Goal: Task Accomplishment & Management: Manage account settings

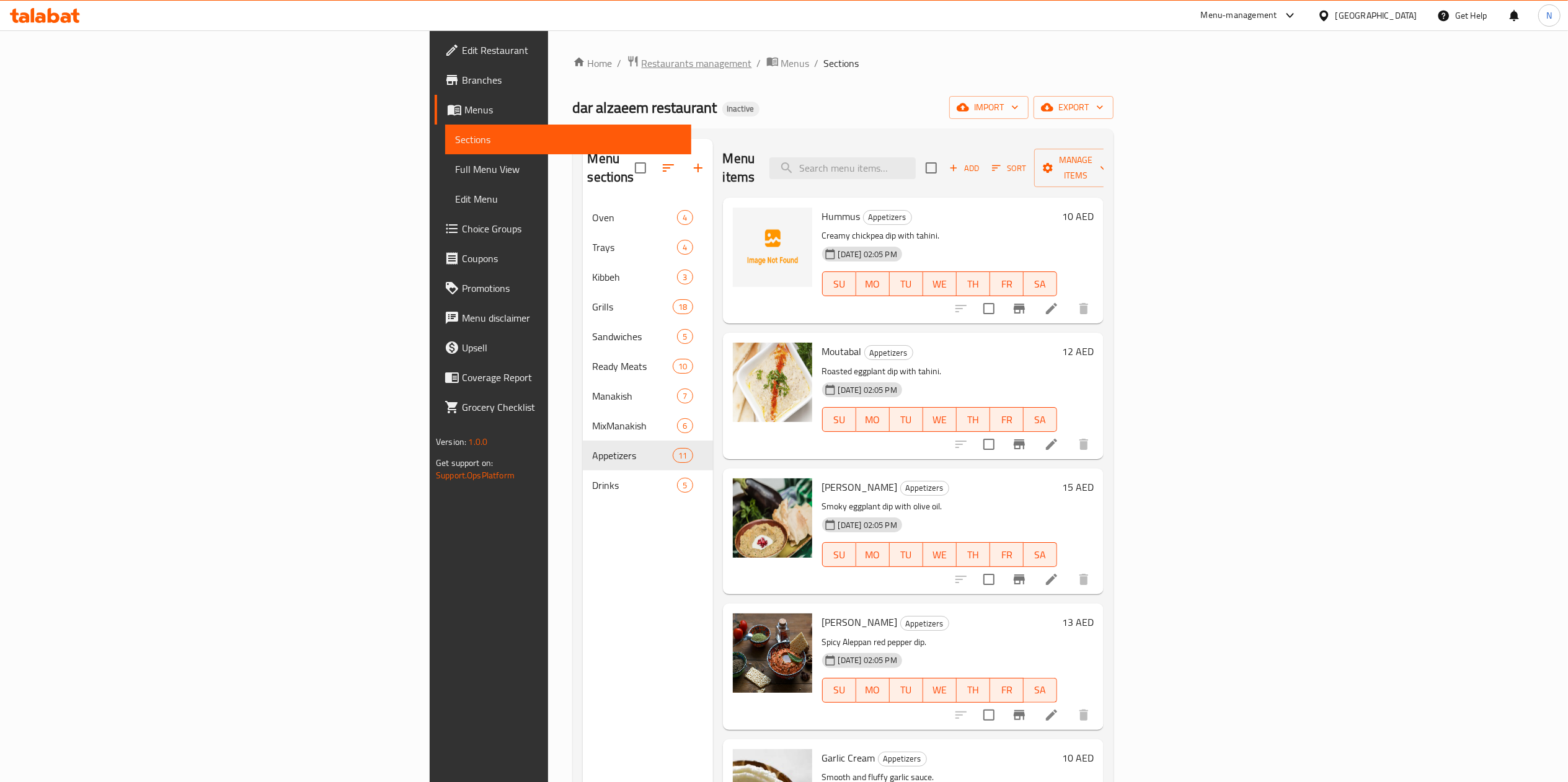
drag, startPoint x: 0, startPoint y: 0, endPoint x: 383, endPoint y: 69, distance: 389.2
click at [642, 69] on span "Restaurants management" at bounding box center [697, 63] width 110 height 15
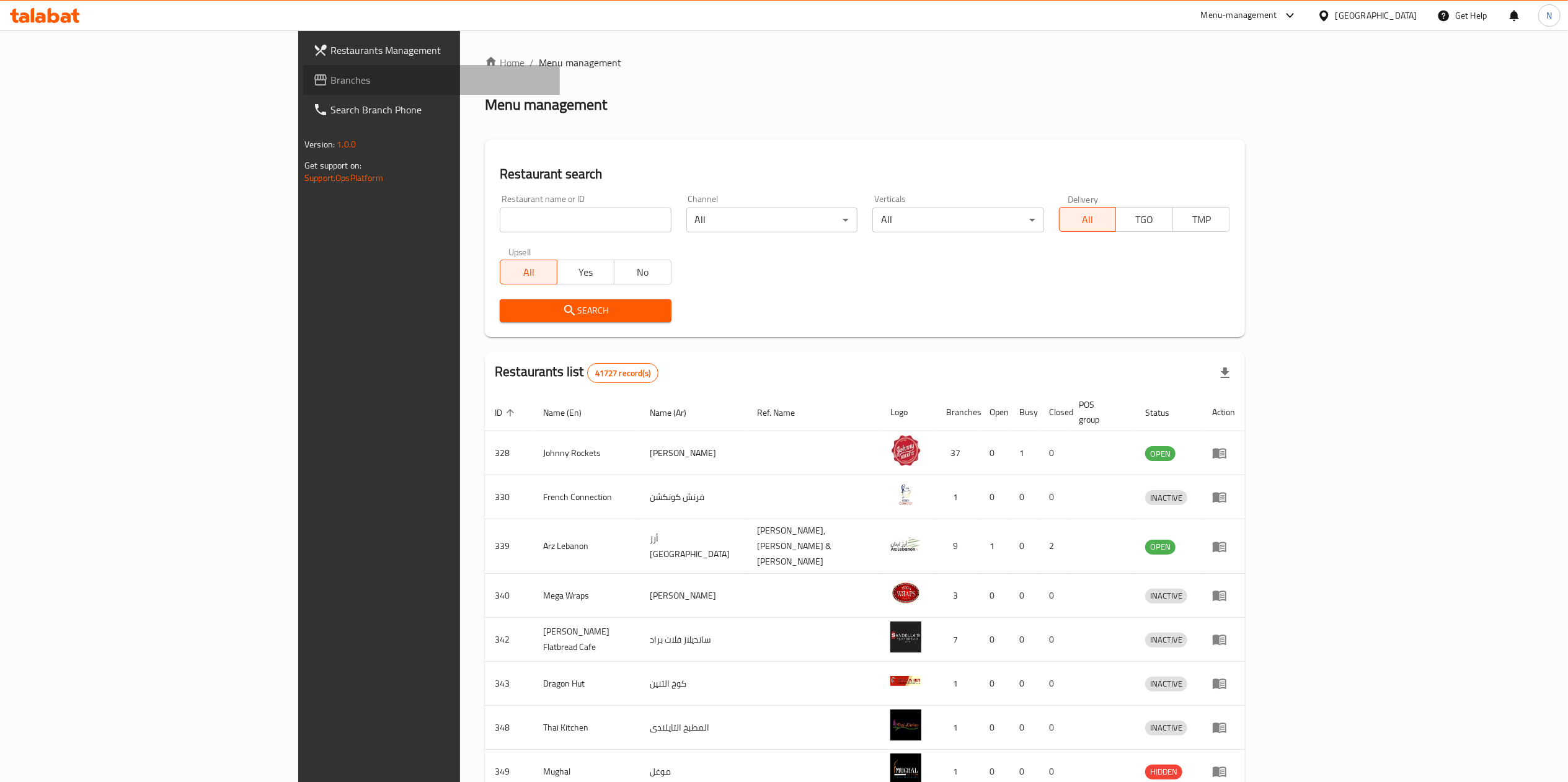
click at [331, 84] on span "Branches" at bounding box center [440, 80] width 219 height 15
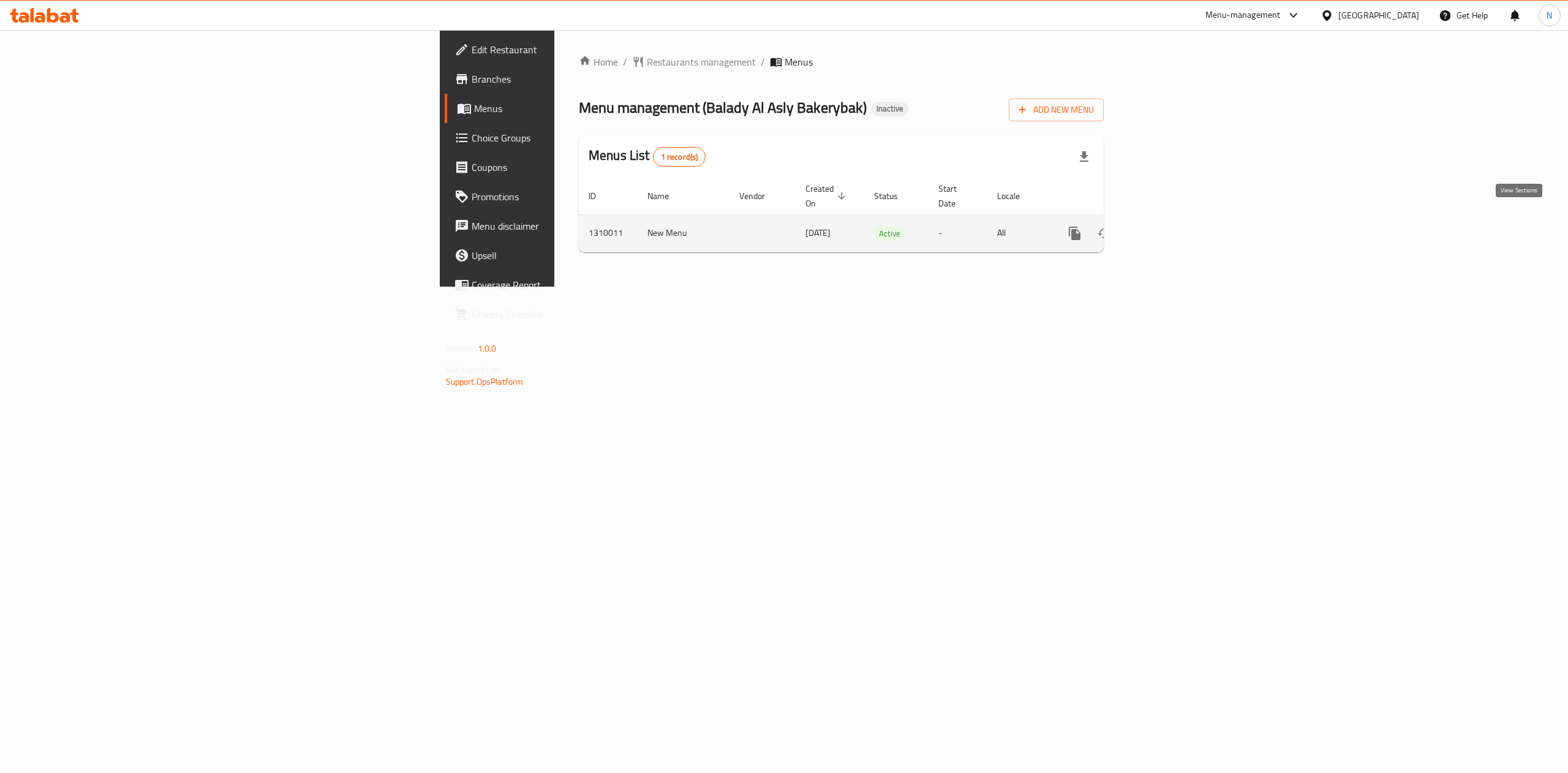
click at [1171, 226] on icon "enhanced table" at bounding box center [1163, 234] width 14 height 14
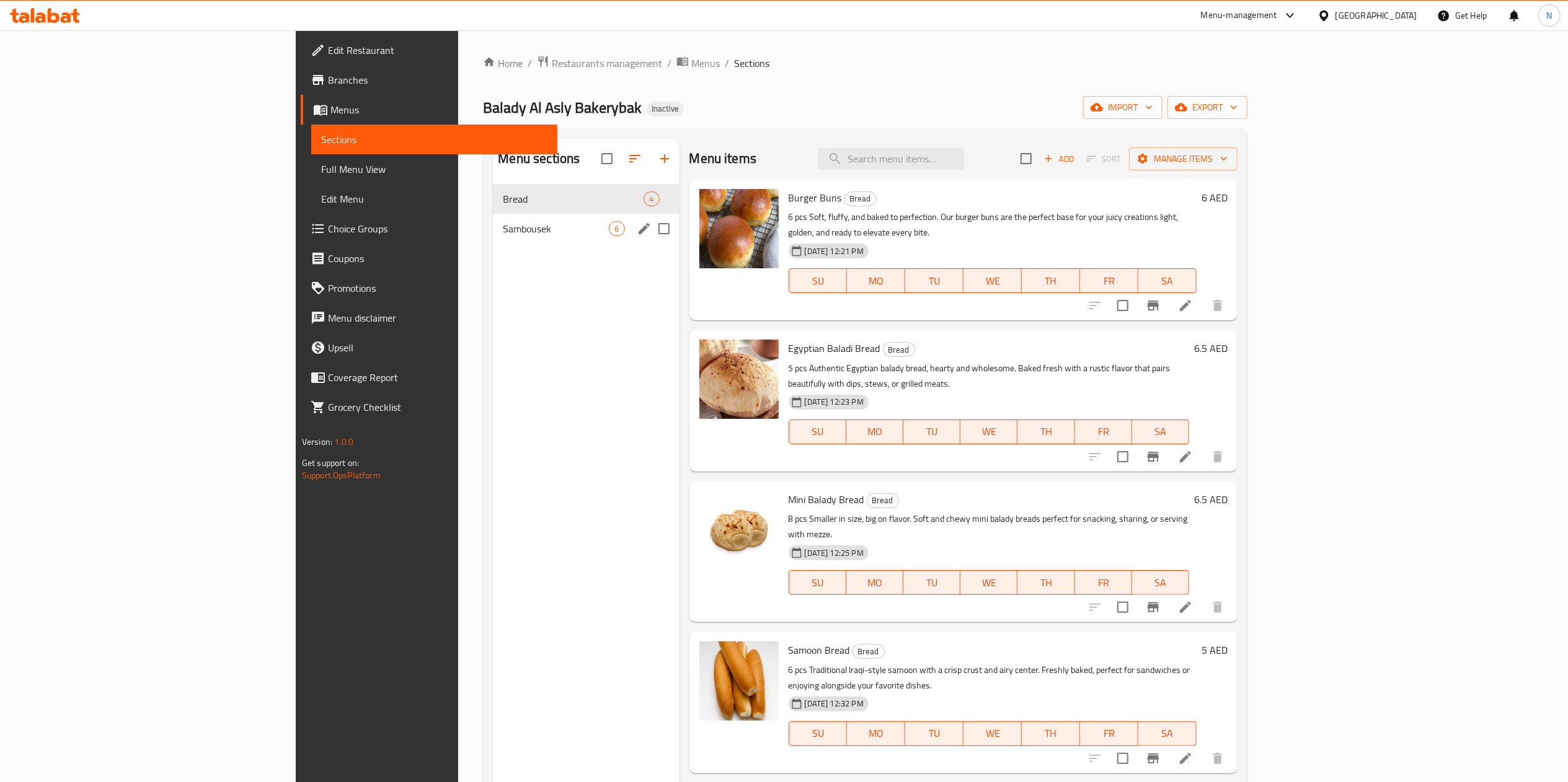
click at [493, 240] on div "Sambousek 6" at bounding box center [586, 228] width 186 height 30
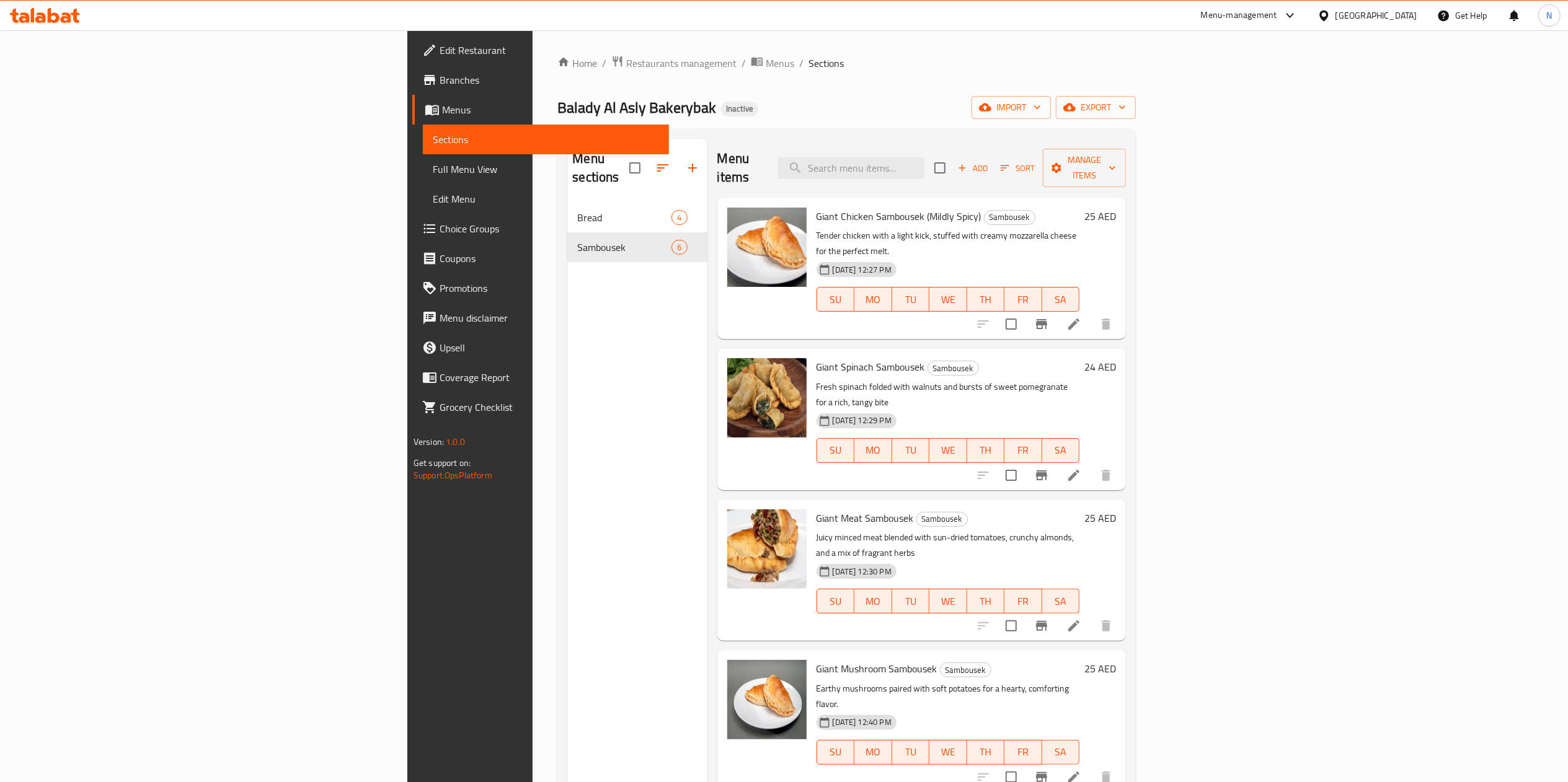
scroll to position [60, 0]
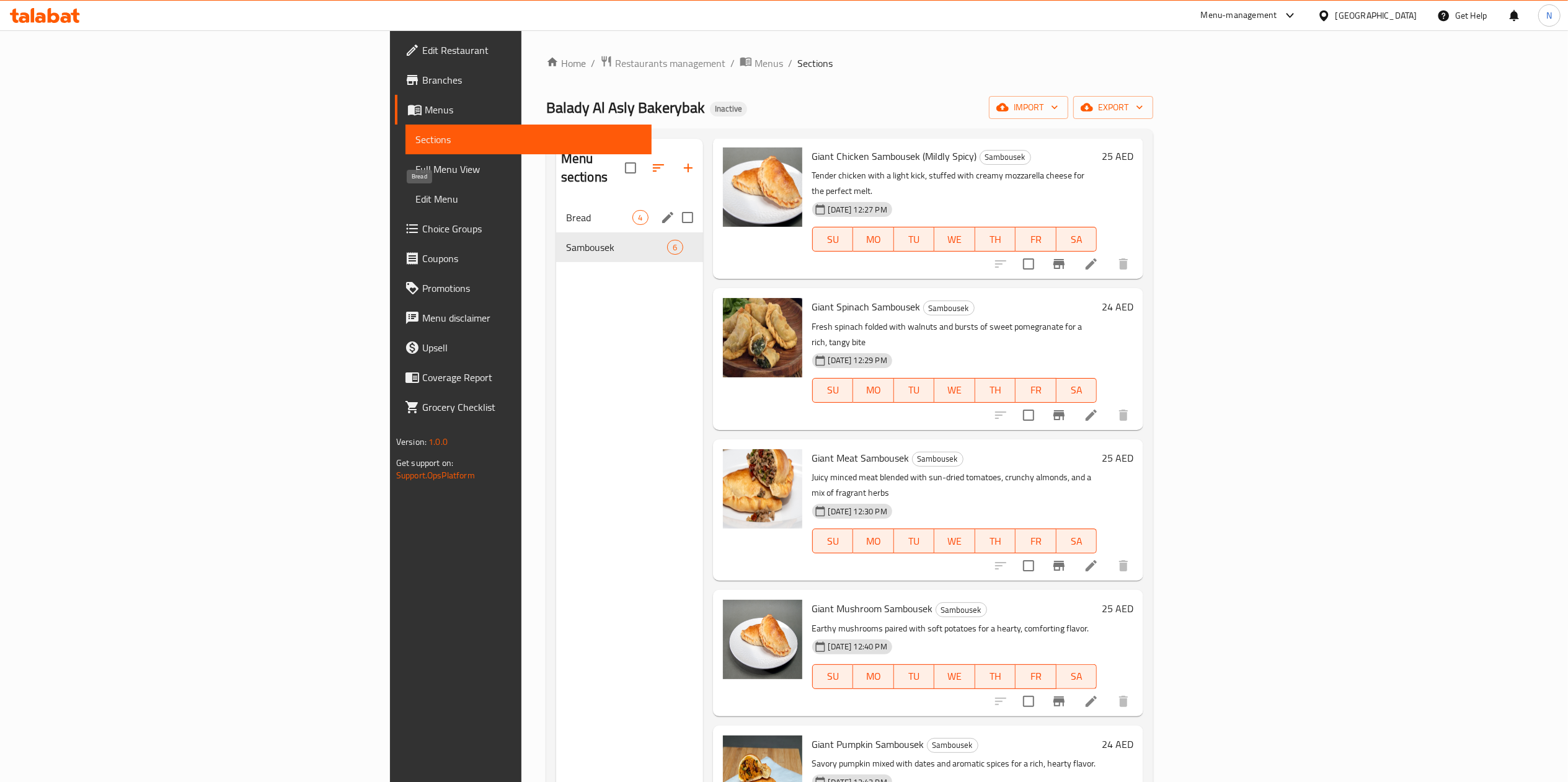
click at [566, 210] on span "Bread" at bounding box center [600, 218] width 67 height 15
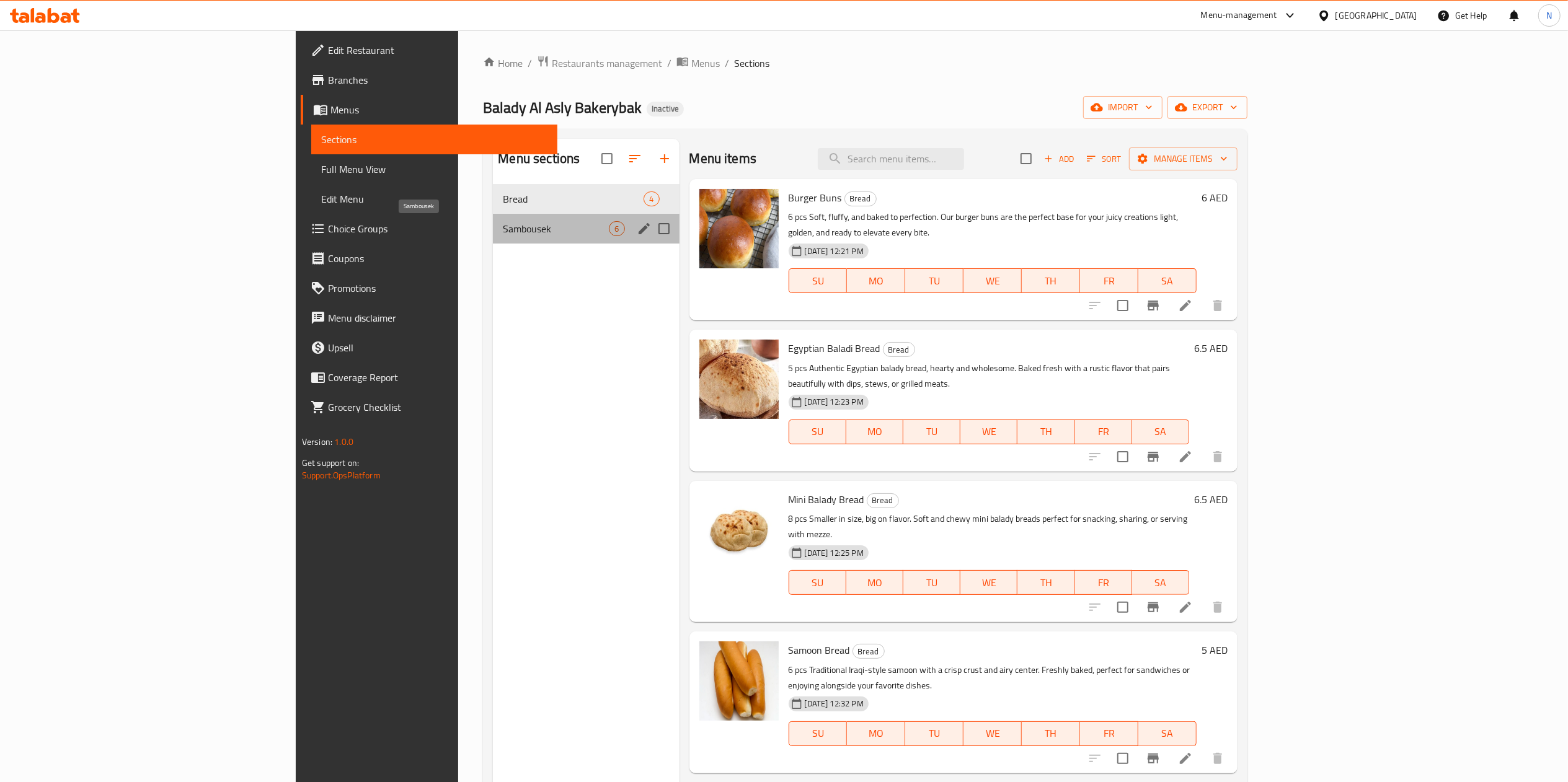
click at [503, 235] on span "Sambousek" at bounding box center [556, 228] width 106 height 15
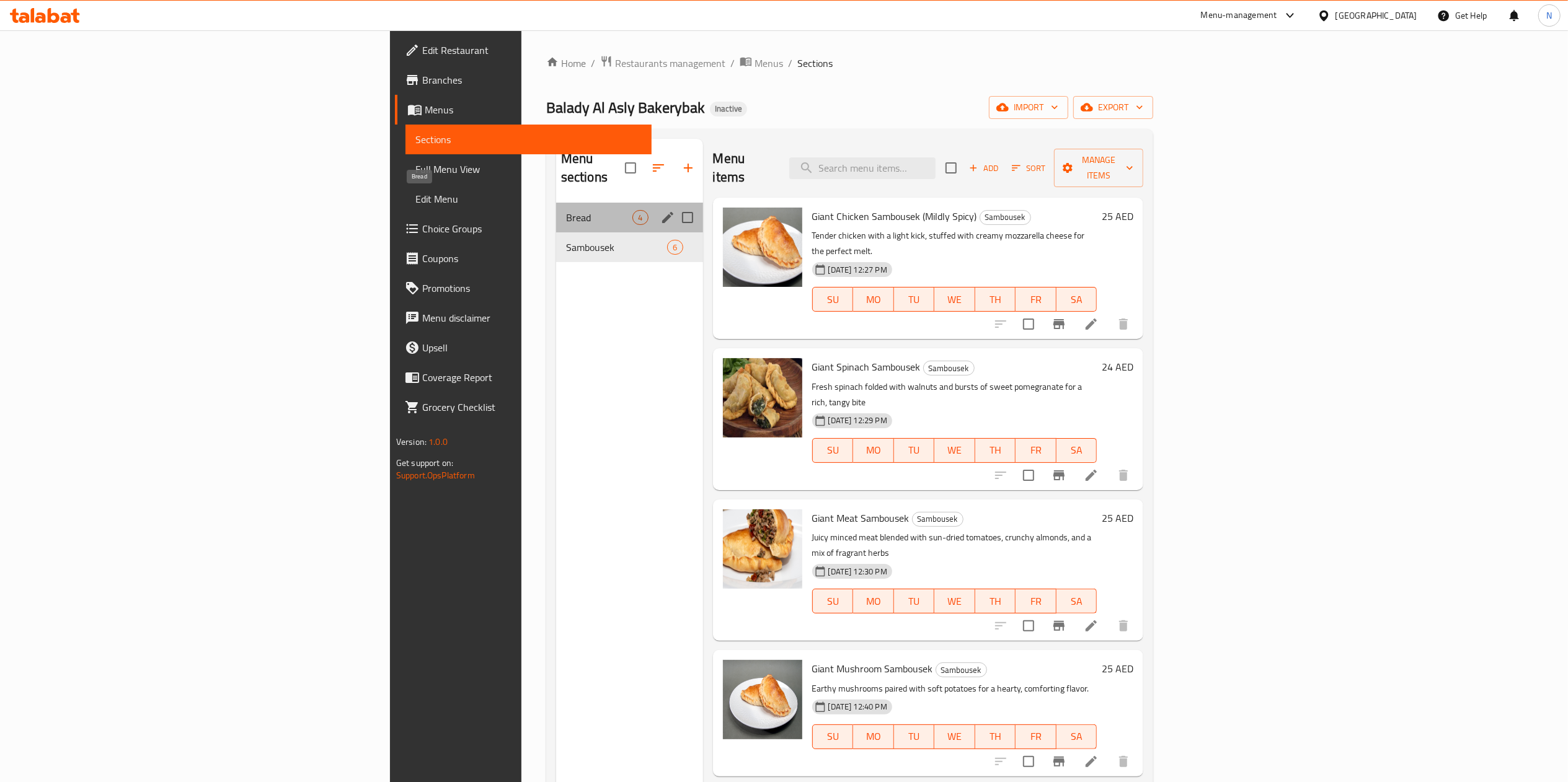
click at [566, 210] on span "Bread" at bounding box center [600, 218] width 67 height 15
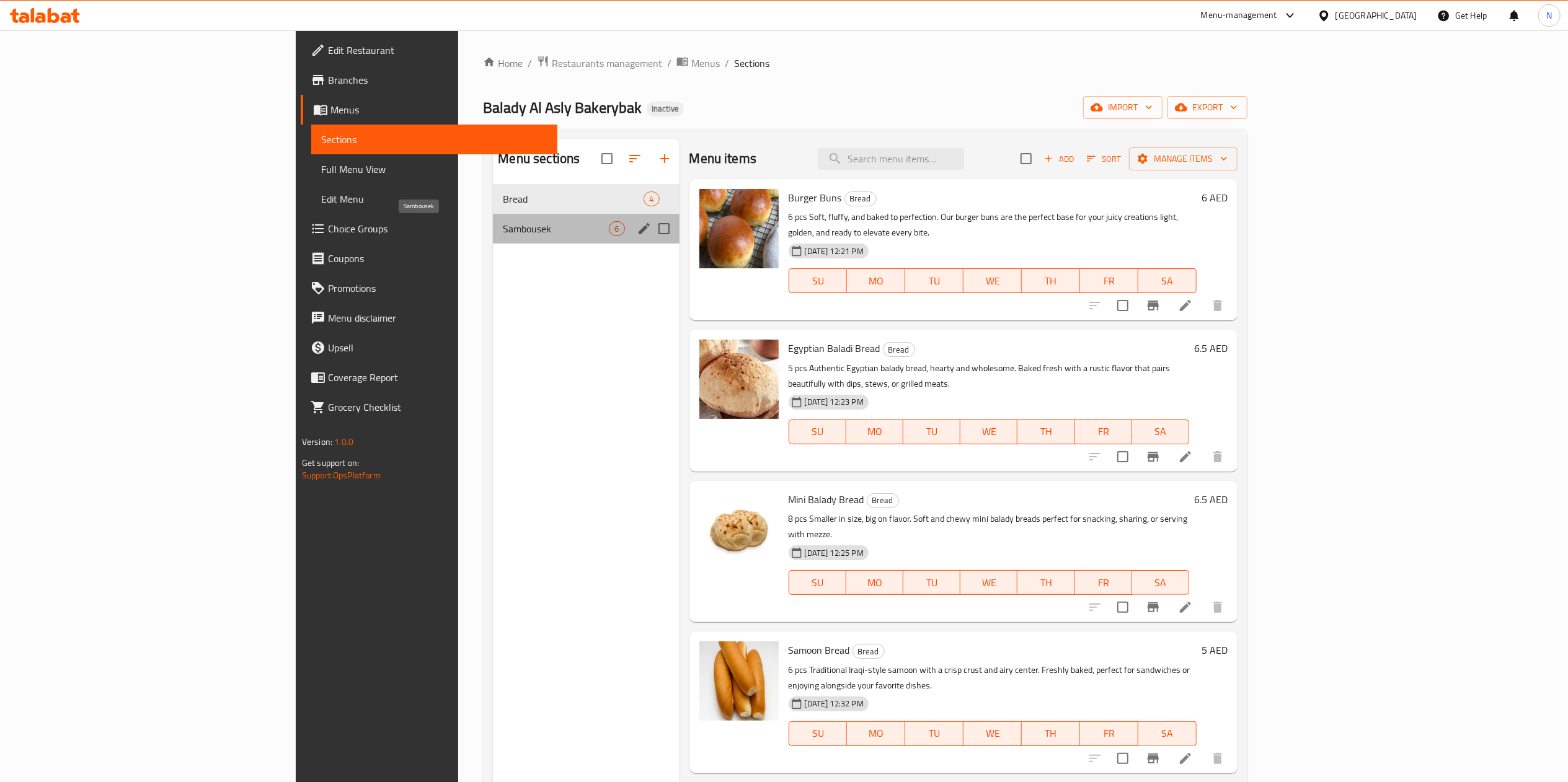
click at [503, 223] on span "Sambousek" at bounding box center [556, 228] width 106 height 15
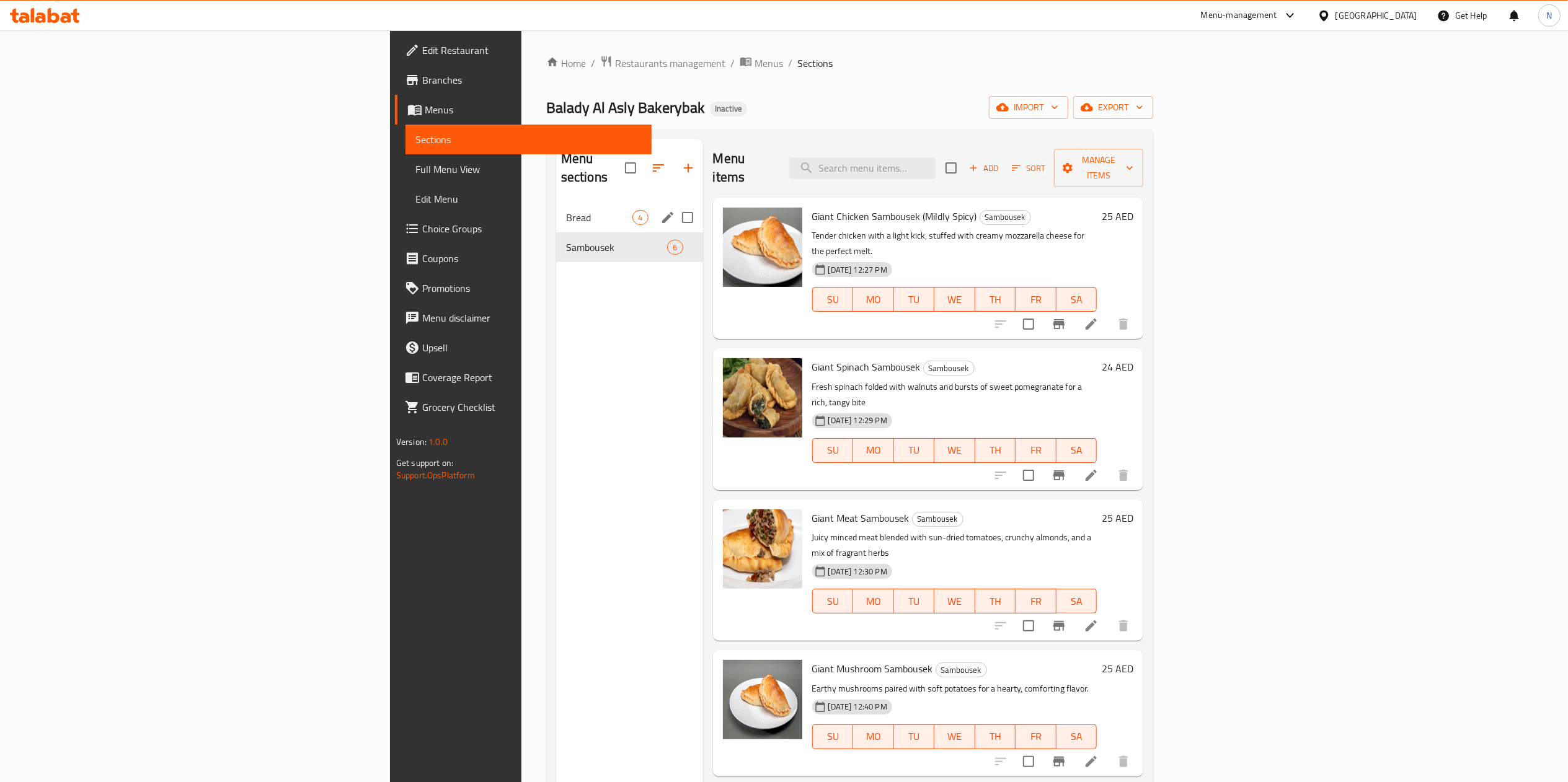
click at [566, 210] on span "Bread" at bounding box center [600, 218] width 67 height 15
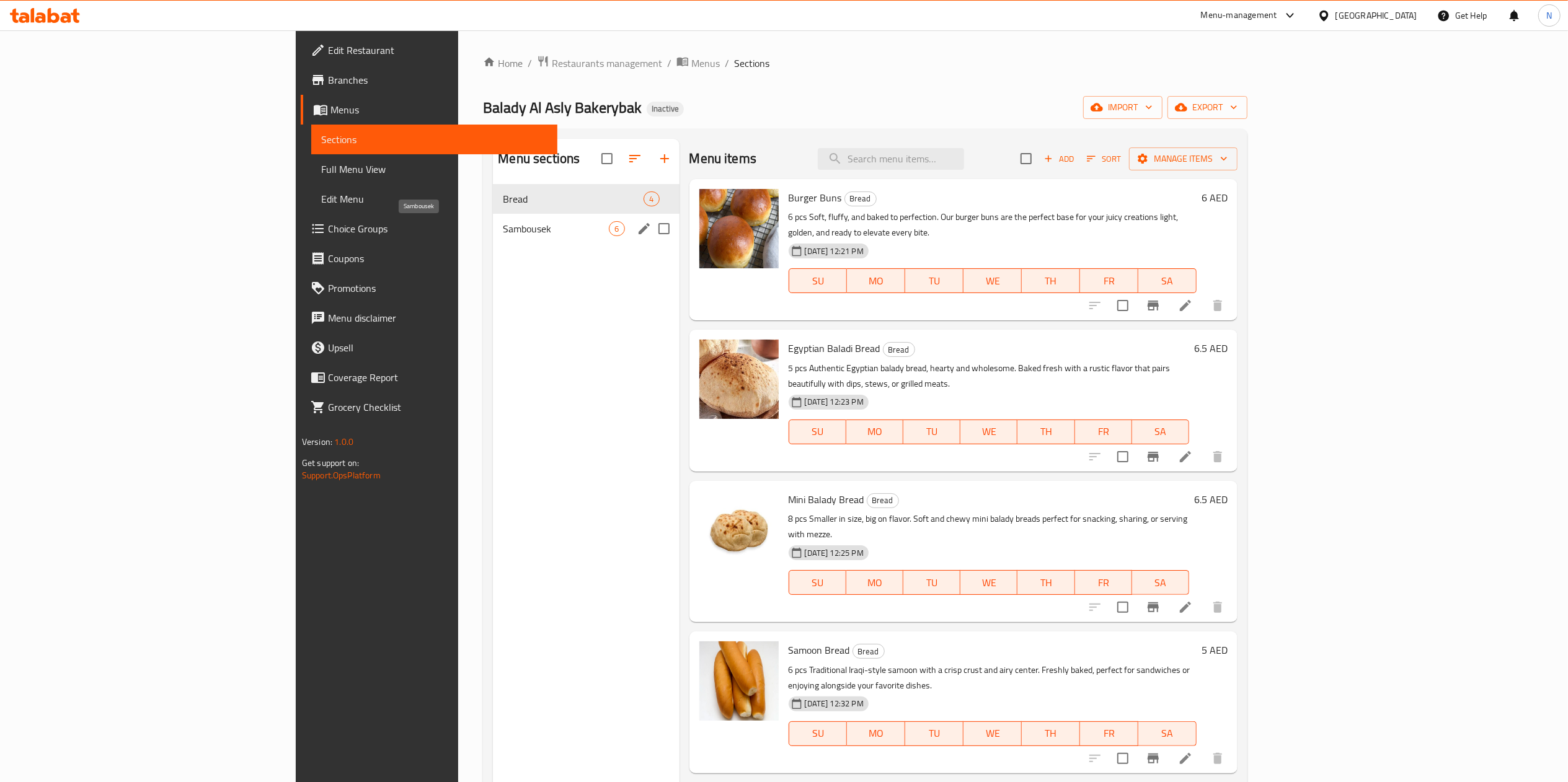
click at [503, 227] on span "Sambousek" at bounding box center [556, 228] width 106 height 15
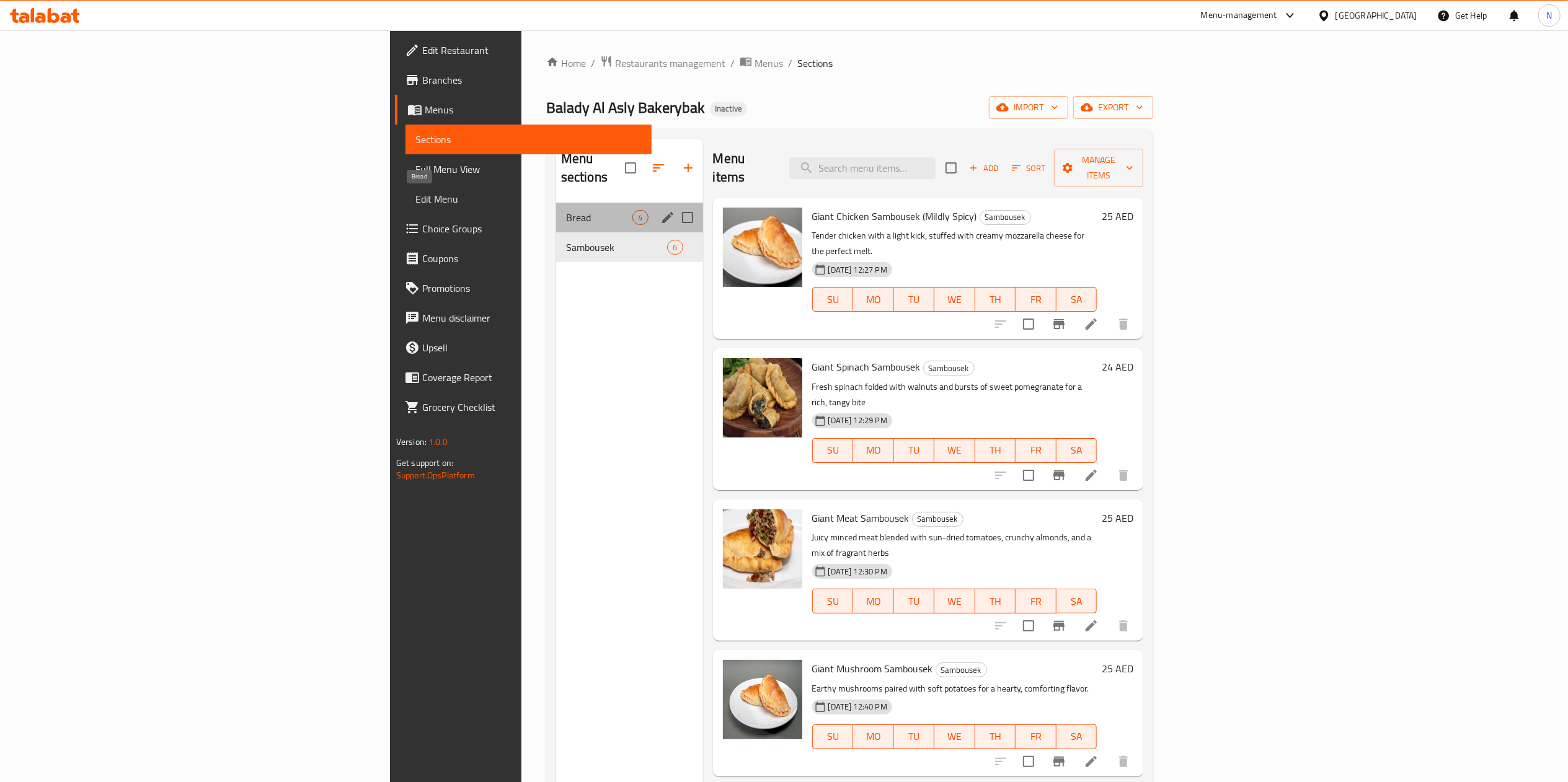
click at [566, 210] on span "Bread" at bounding box center [600, 218] width 67 height 15
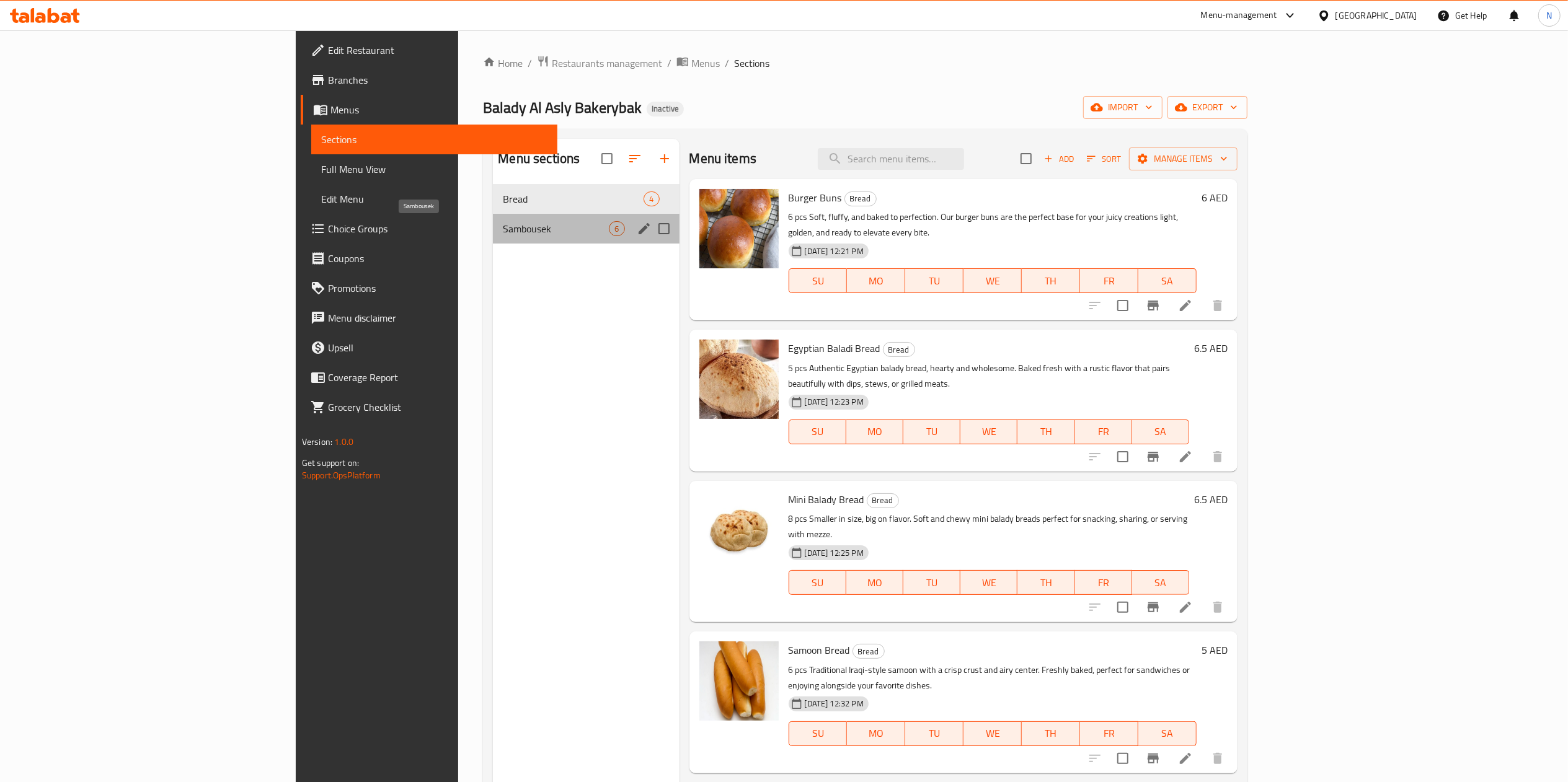
click at [503, 230] on span "Sambousek" at bounding box center [556, 228] width 106 height 15
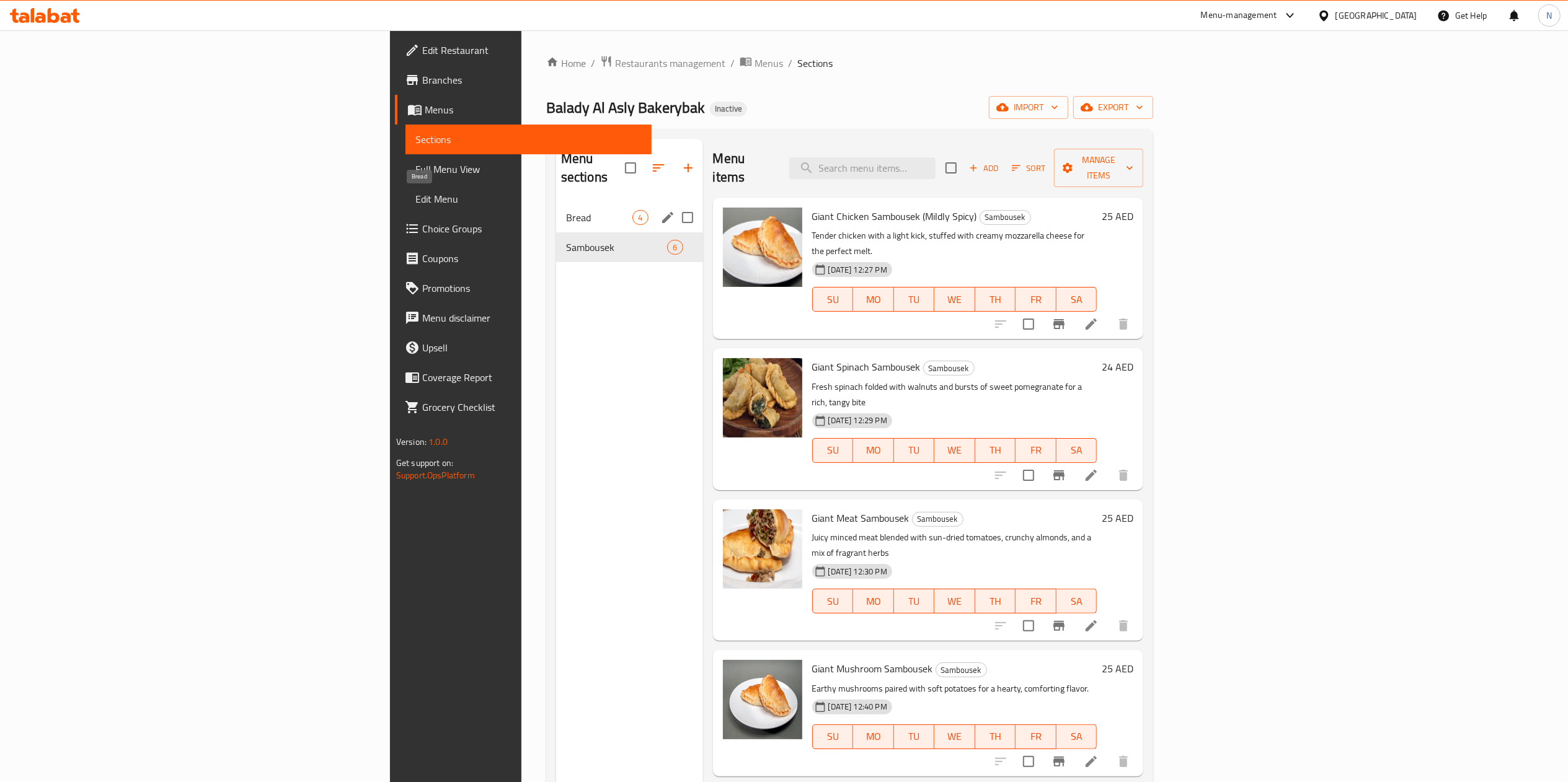
click at [566, 210] on span "Bread" at bounding box center [600, 218] width 67 height 15
